Goal: Check status: Check status

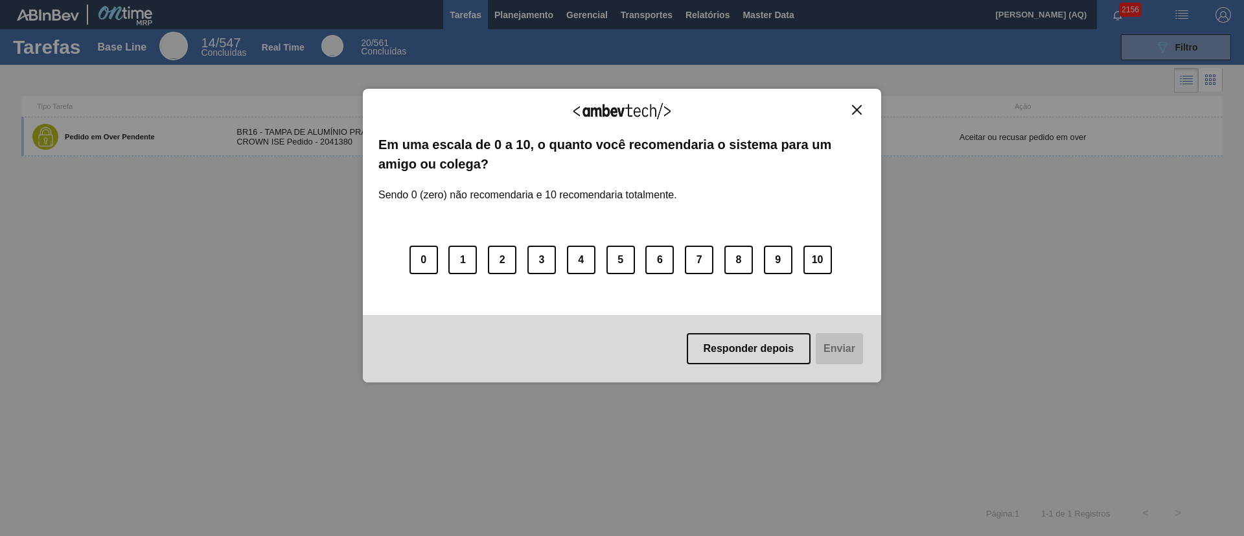
click at [857, 114] on img "Close" at bounding box center [857, 110] width 10 height 10
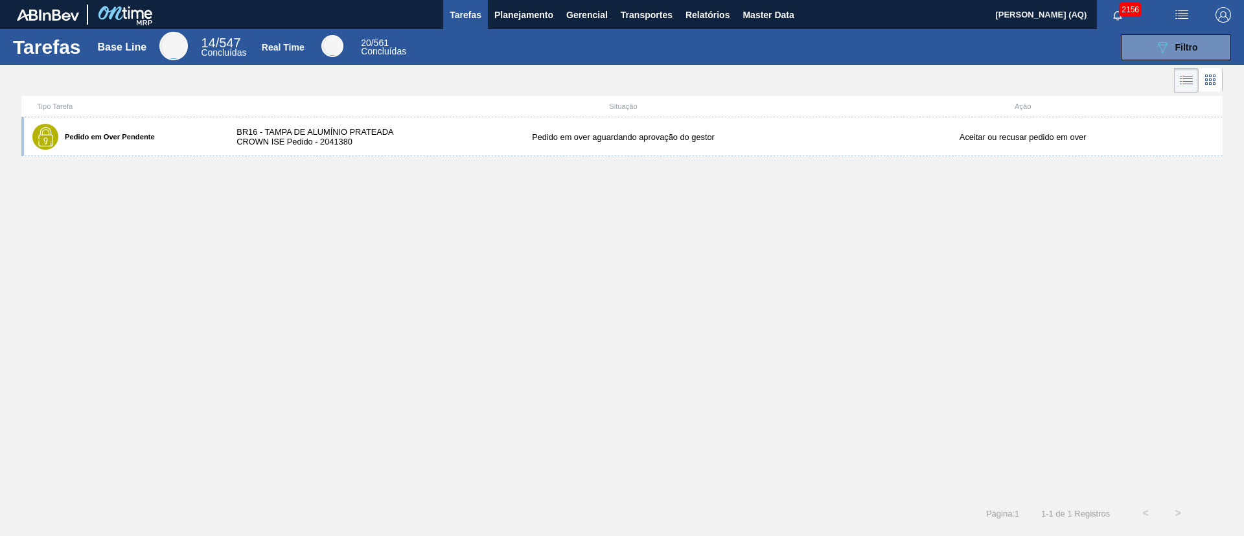
click at [686, 348] on div "Pedido em Over Pendente BR16 - TAMPA DE ALUMÍNIO PRATEADA CROWN ISE Pedido - 20…" at bounding box center [621, 307] width 1201 height 380
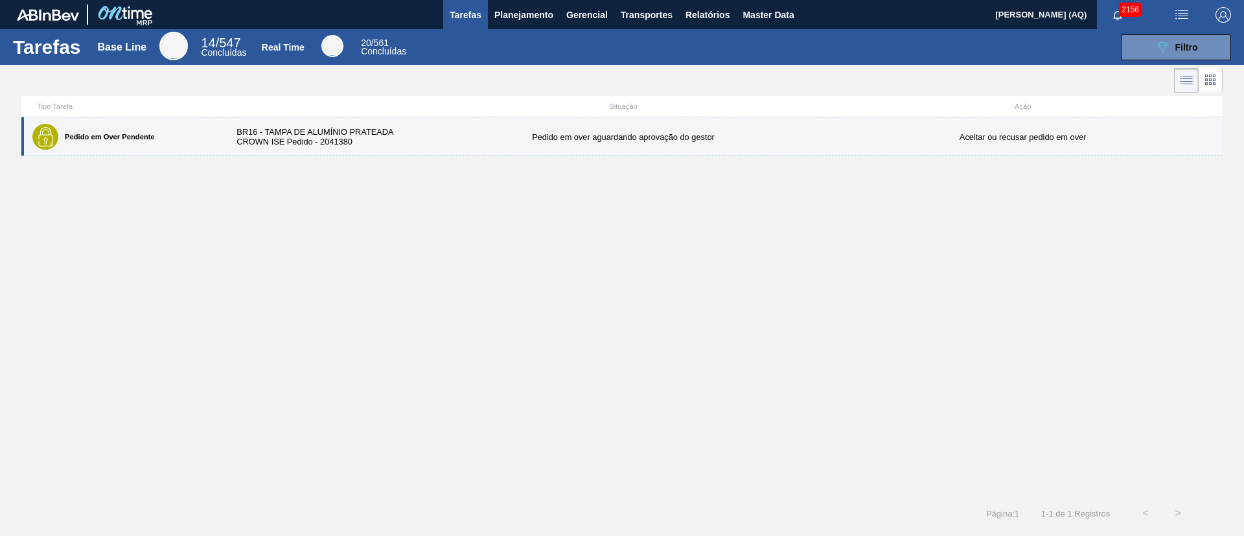
click at [360, 133] on div "BR16 - TAMPA DE ALUMÍNIO PRATEADA CROWN ISE Pedido - 2041380" at bounding box center [324, 136] width 200 height 19
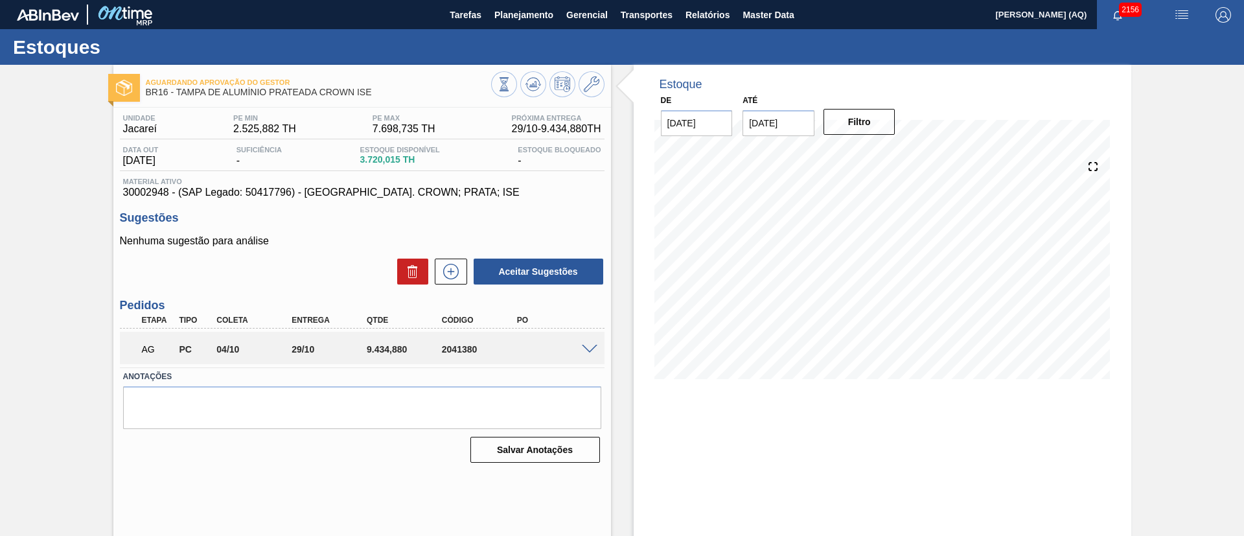
click at [781, 128] on input "[DATE]" at bounding box center [779, 123] width 72 height 26
click at [887, 155] on button "Next Month" at bounding box center [887, 154] width 9 height 9
click at [757, 303] on div "30" at bounding box center [757, 300] width 17 height 17
type input "[DATE]"
click at [864, 121] on button "Filtro" at bounding box center [860, 122] width 72 height 26
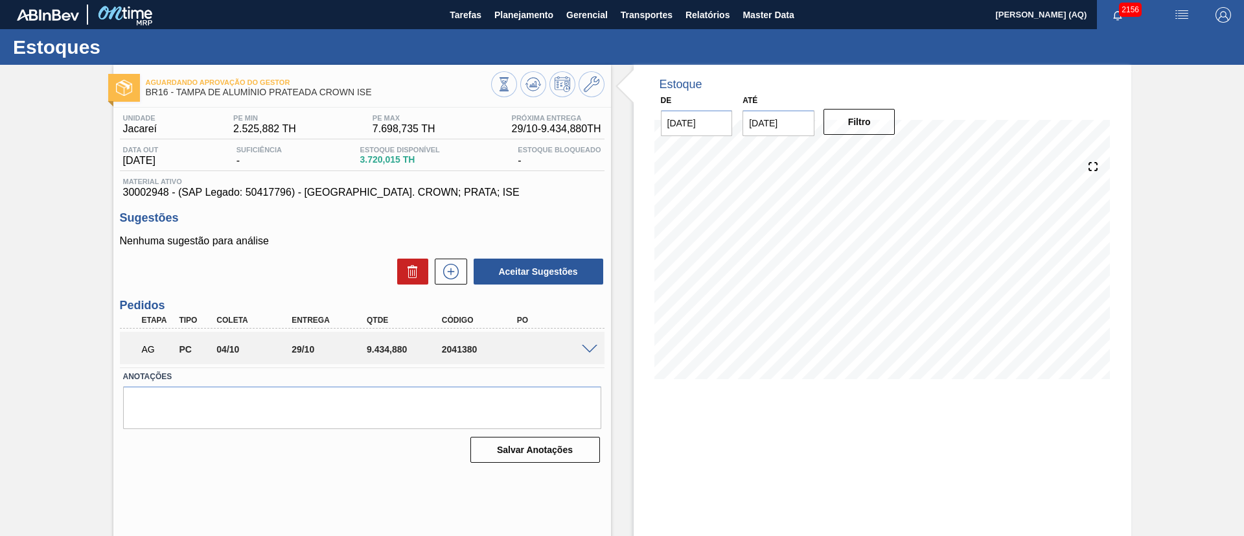
click at [584, 348] on span at bounding box center [590, 350] width 16 height 10
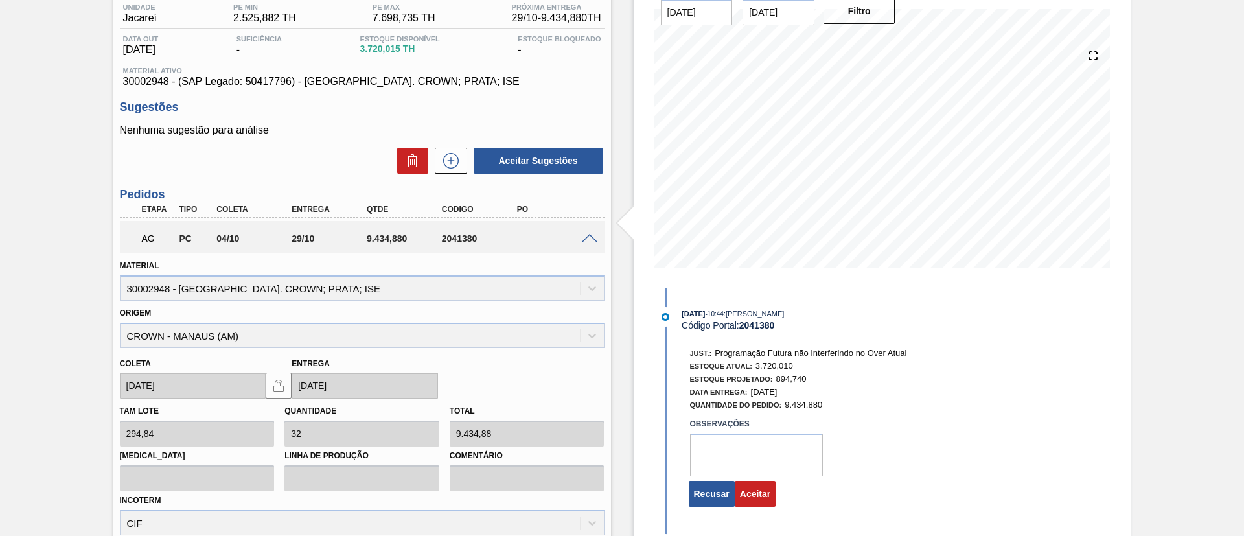
scroll to position [252, 0]
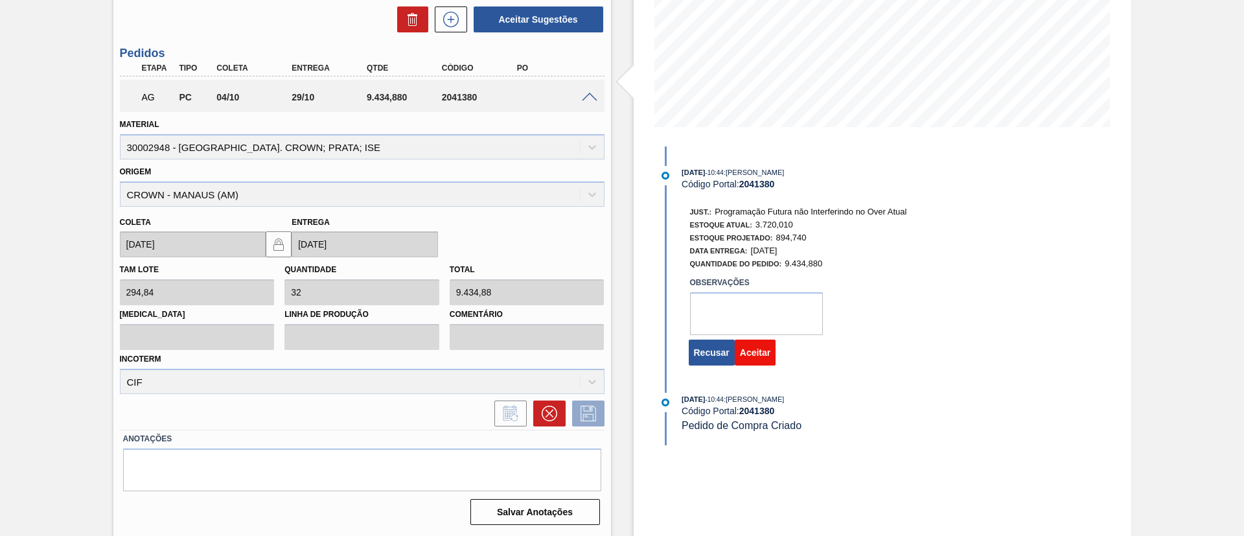
click at [746, 346] on button "Aceitar" at bounding box center [755, 353] width 41 height 26
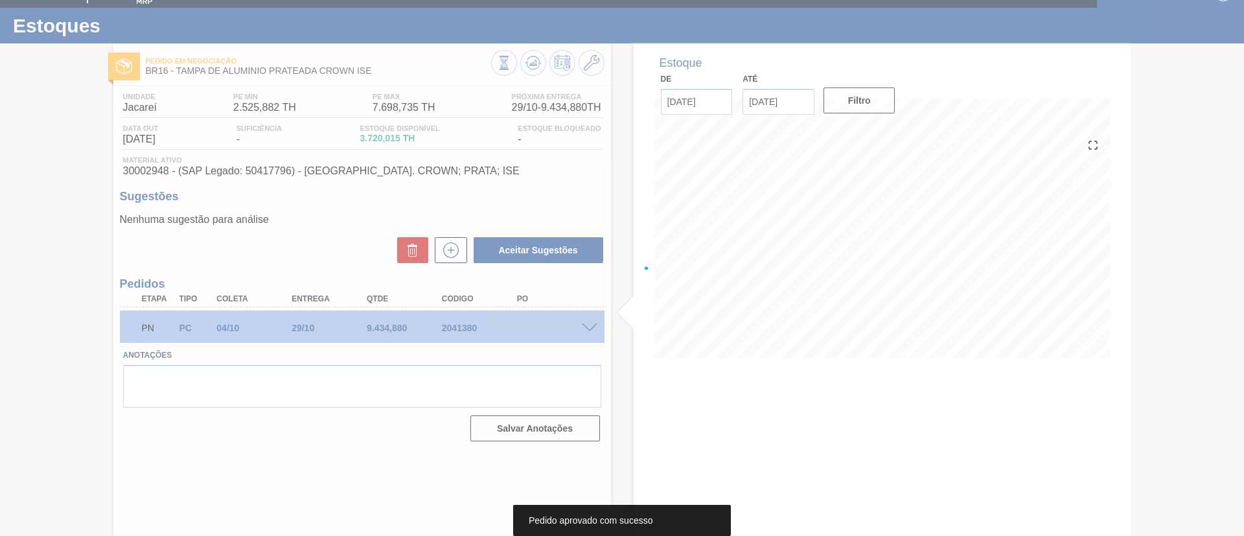
scroll to position [21, 0]
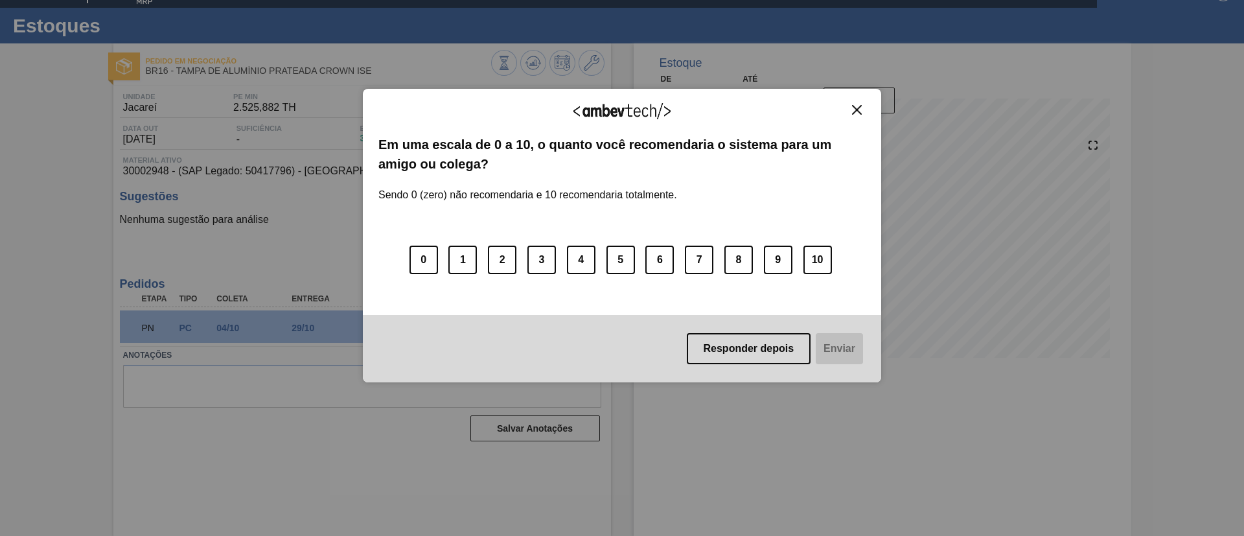
click at [857, 110] on img "Close" at bounding box center [857, 110] width 10 height 10
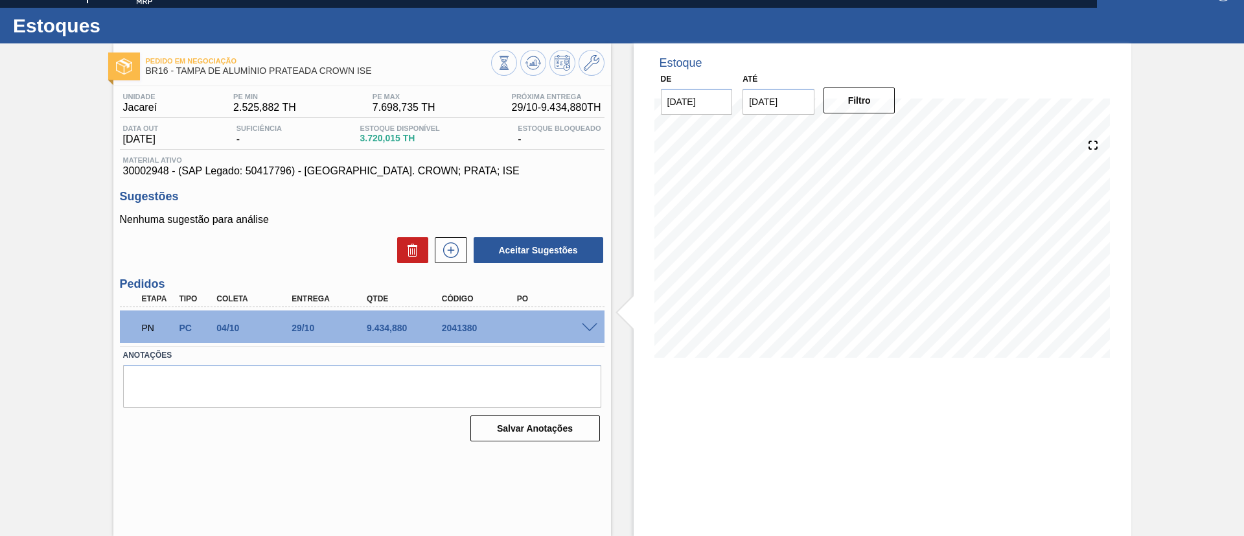
click at [0, 318] on div "Pedido em Negociação BR16 - [GEOGRAPHIC_DATA] DE ALUMÍNIO PRATEADA CROWN ISE Un…" at bounding box center [622, 289] width 1244 height 492
